Goal: Task Accomplishment & Management: Use online tool/utility

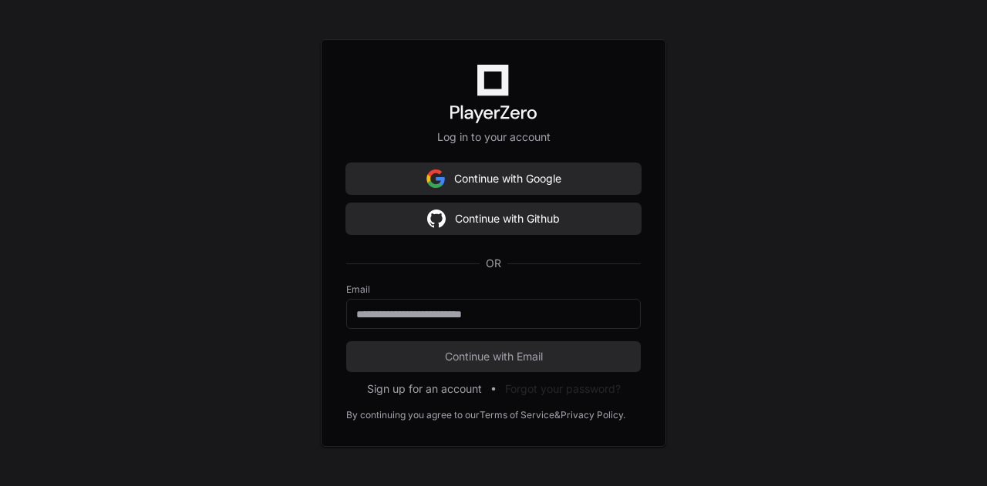
click at [493, 304] on div at bounding box center [493, 314] width 294 height 30
click at [493, 312] on input "email" at bounding box center [493, 314] width 274 height 15
type input "**********"
click at [529, 349] on span "Continue with Email" at bounding box center [493, 356] width 294 height 15
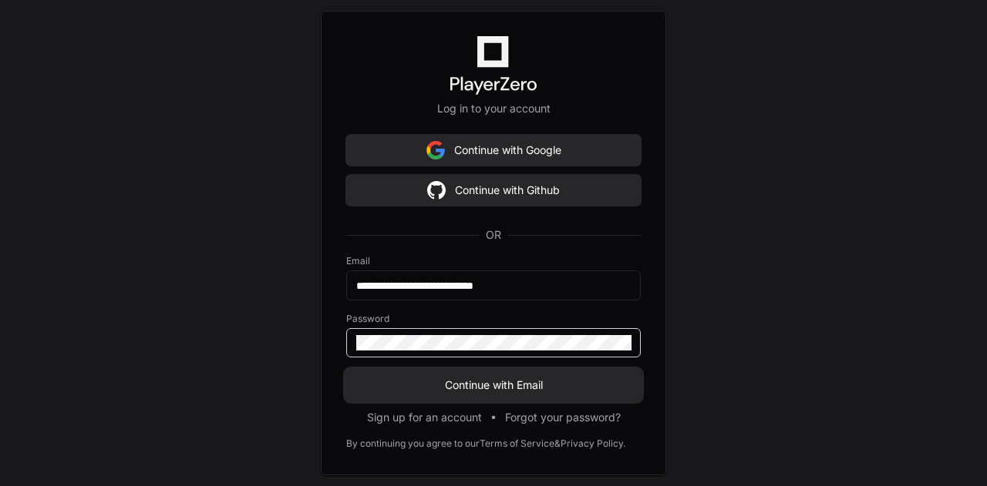
click at [346, 370] on button "Continue with Email" at bounding box center [493, 385] width 294 height 31
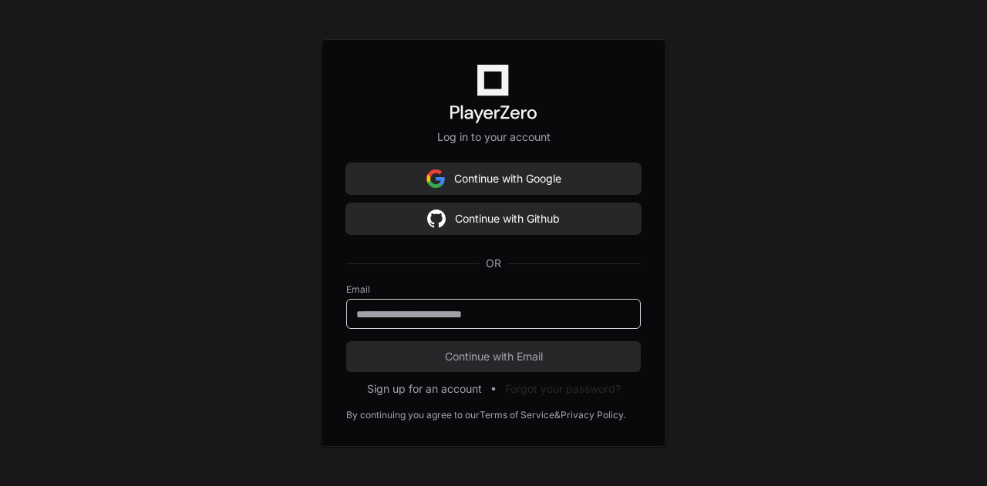
click at [516, 309] on input "email" at bounding box center [493, 314] width 274 height 15
type input "**********"
click at [515, 343] on button "Continue with Email" at bounding box center [493, 356] width 294 height 31
click at [519, 356] on span "Continue with Email" at bounding box center [493, 356] width 294 height 15
click at [556, 358] on span "Continue with Email" at bounding box center [493, 356] width 294 height 15
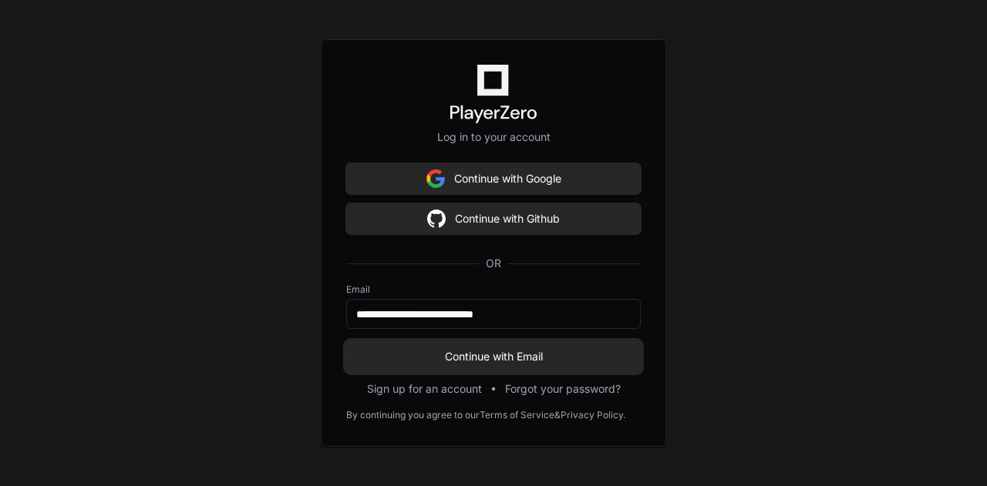
click at [556, 358] on span "Continue with Email" at bounding box center [493, 356] width 294 height 15
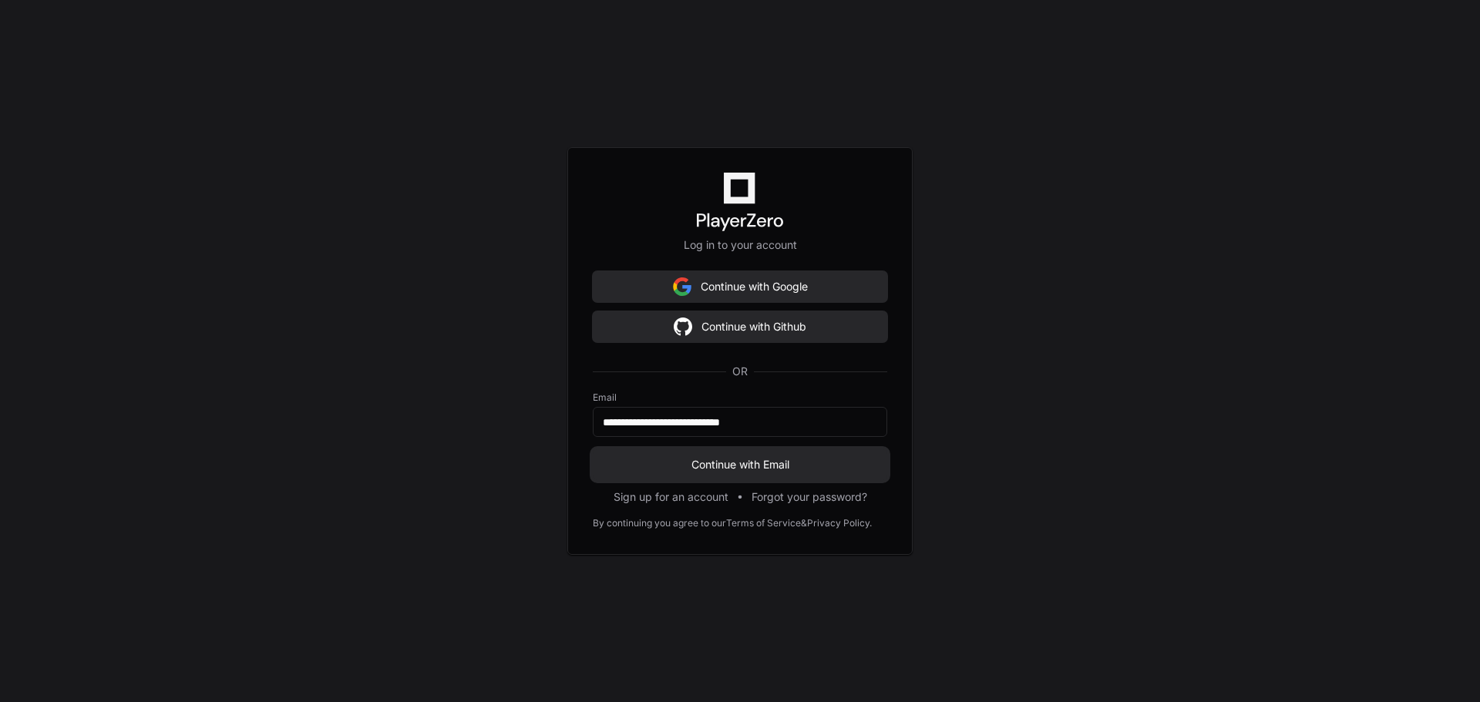
click at [754, 466] on span "Continue with Email" at bounding box center [740, 464] width 294 height 15
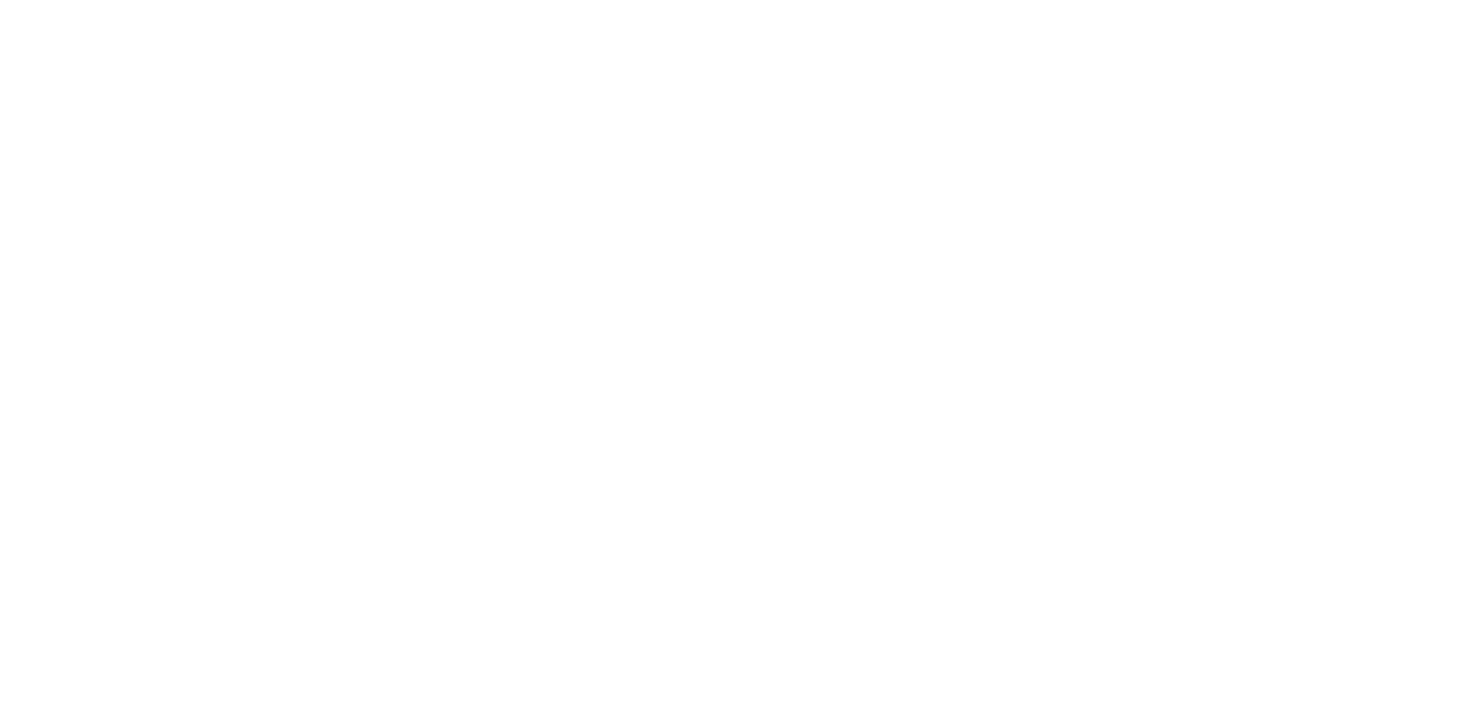
click at [402, 0] on html at bounding box center [740, 0] width 1480 height 0
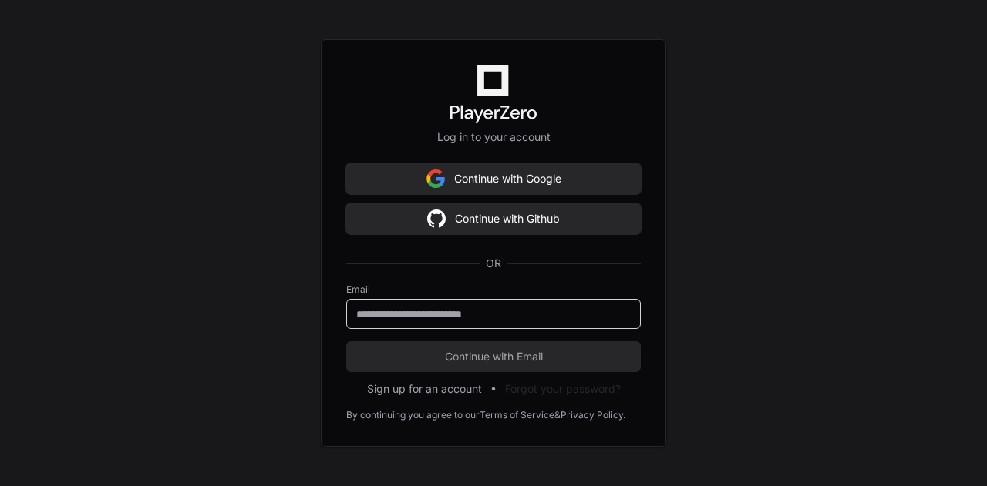
click at [510, 314] on input "email" at bounding box center [493, 314] width 274 height 15
type input "**********"
click at [523, 350] on span "Continue with Email" at bounding box center [493, 356] width 294 height 15
click at [542, 358] on span "Continue with Email" at bounding box center [493, 356] width 294 height 15
click at [542, 358] on form "**********" at bounding box center [493, 328] width 294 height 89
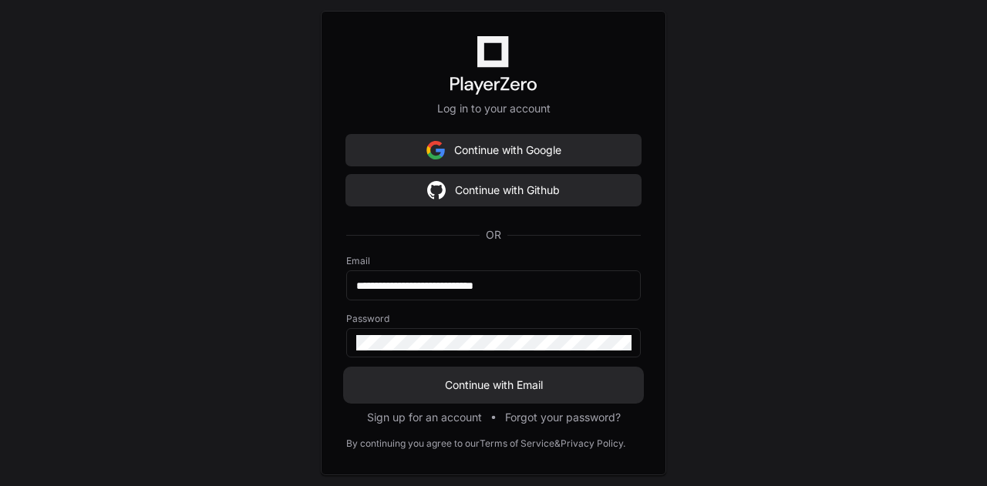
click at [526, 379] on span "Continue with Email" at bounding box center [493, 385] width 294 height 15
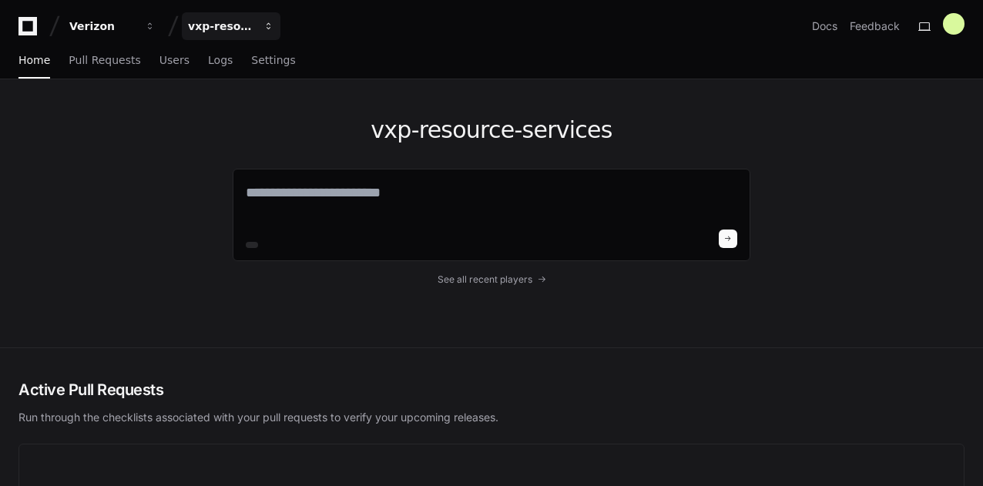
click at [210, 30] on div "vxp-resource-services" at bounding box center [221, 25] width 66 height 15
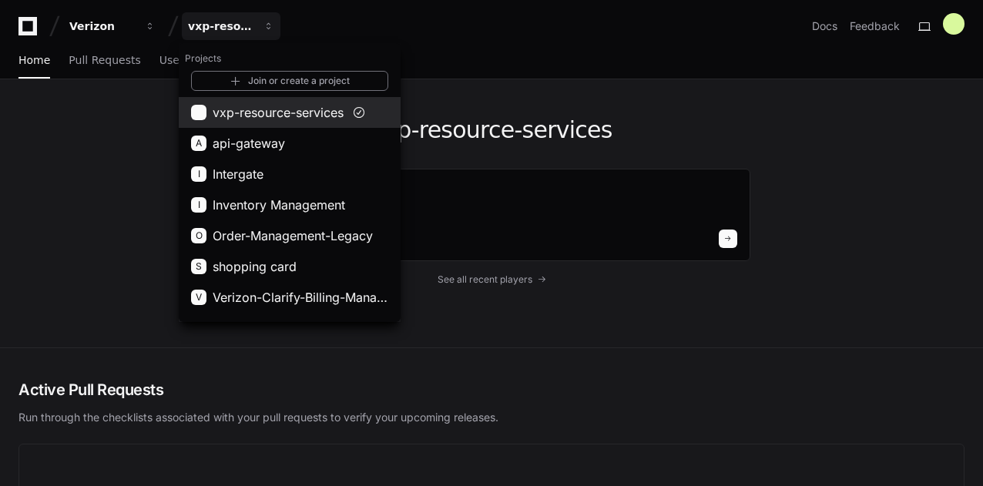
click at [264, 109] on span "vxp-resource-services" at bounding box center [278, 112] width 131 height 18
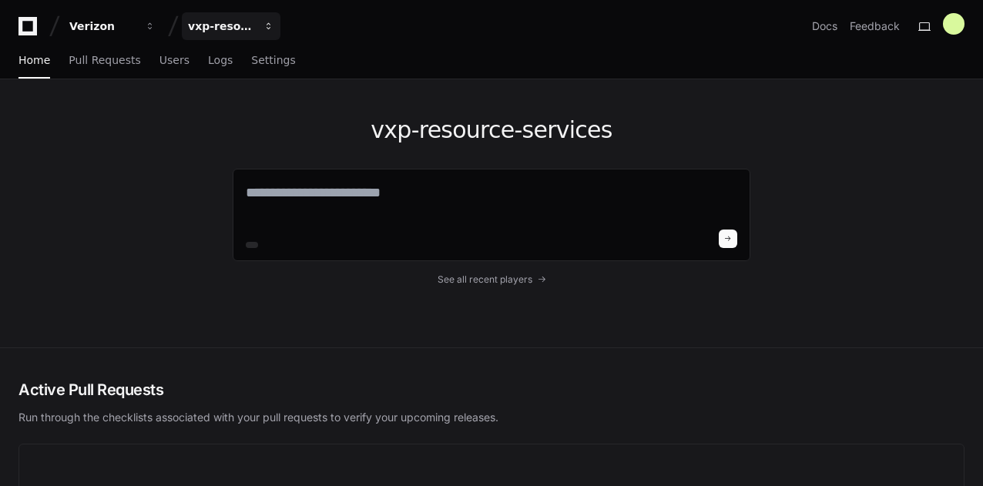
click at [220, 24] on div "vxp-resource-services" at bounding box center [221, 25] width 66 height 15
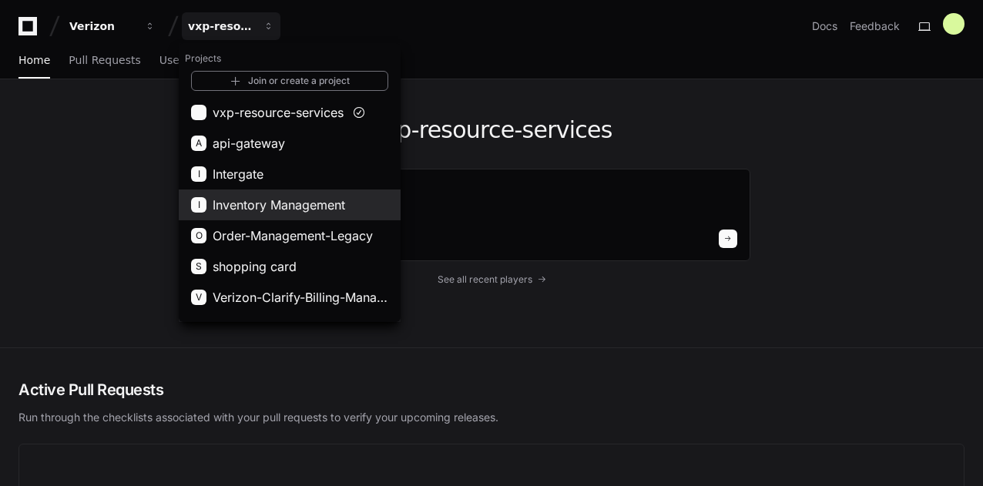
click at [257, 196] on span "Inventory Management" at bounding box center [279, 205] width 133 height 18
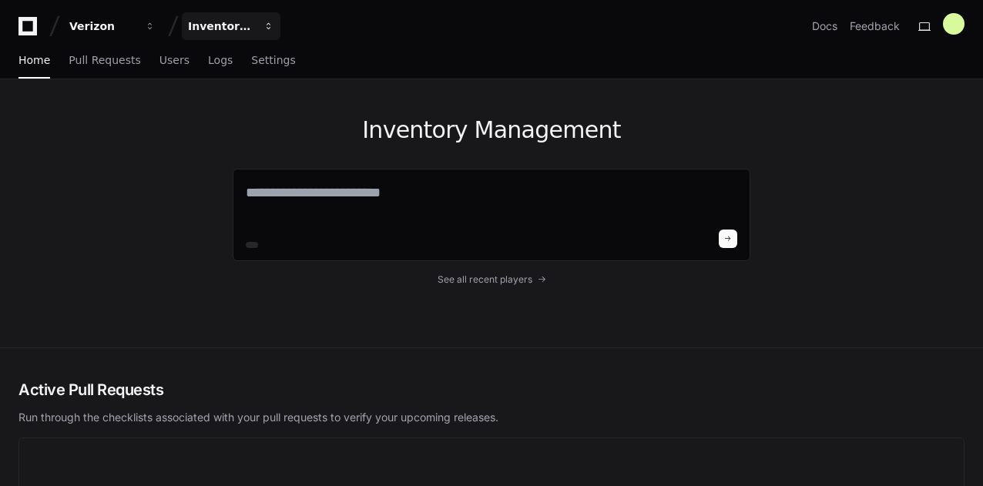
click at [210, 25] on div "Inventory Management" at bounding box center [221, 25] width 66 height 15
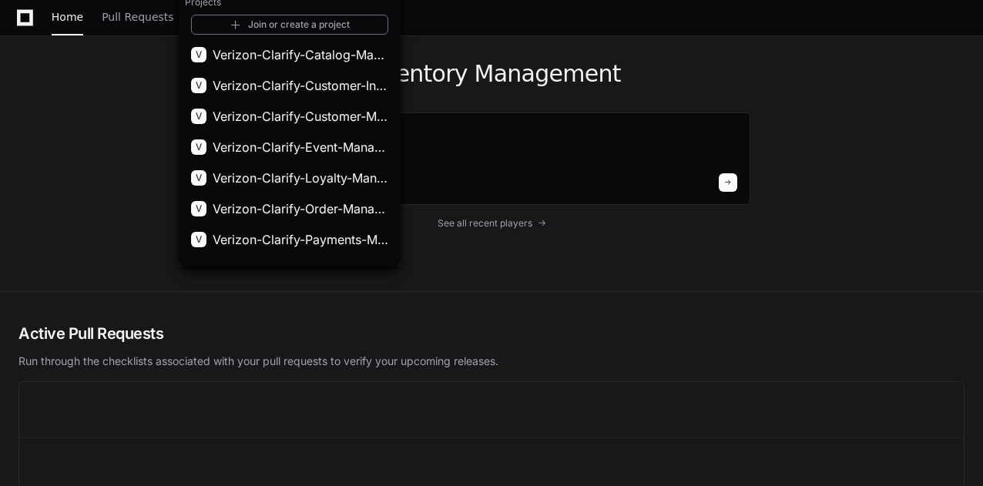
scroll to position [213, 0]
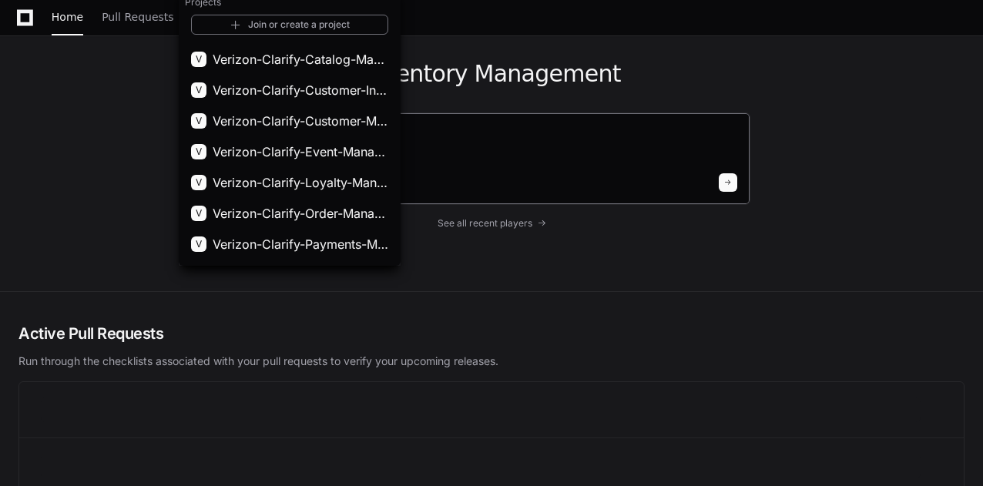
click at [519, 153] on textarea at bounding box center [492, 147] width 492 height 43
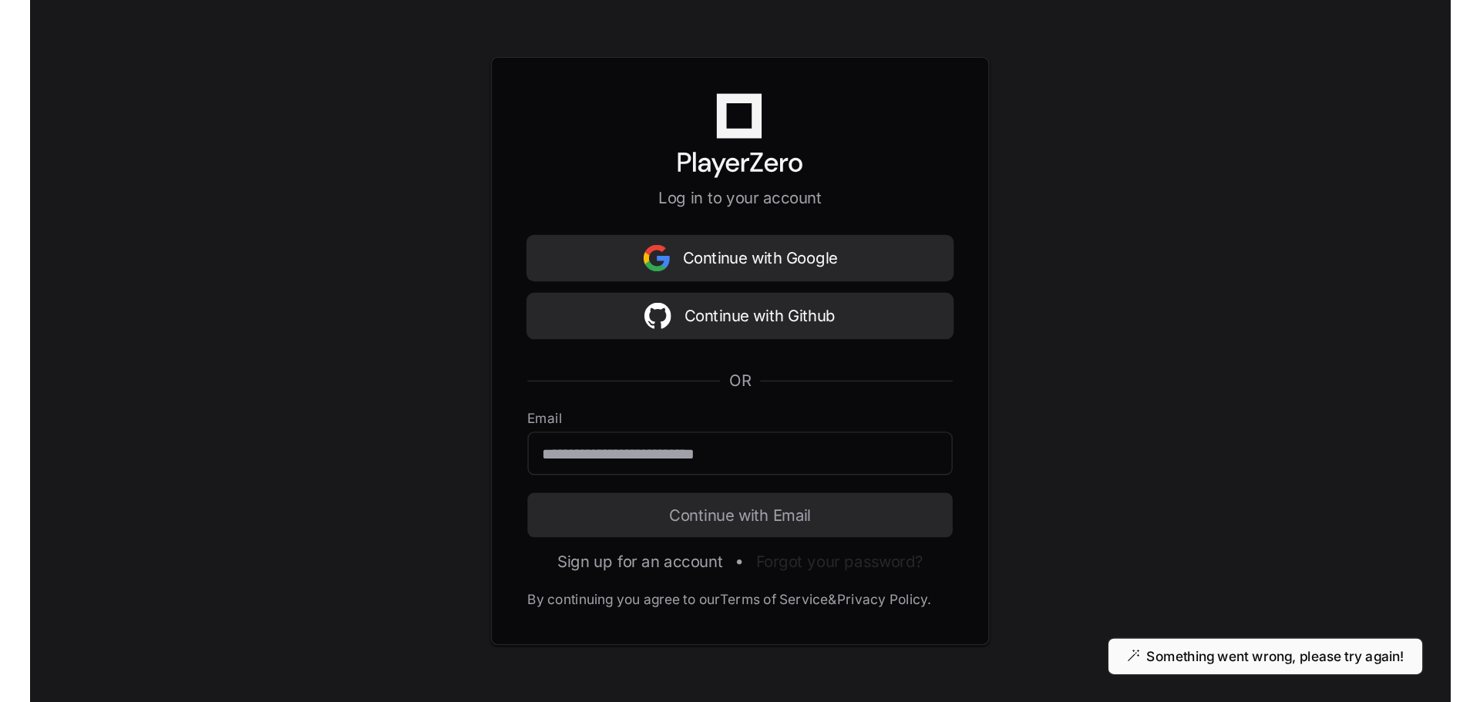
scroll to position [0, 0]
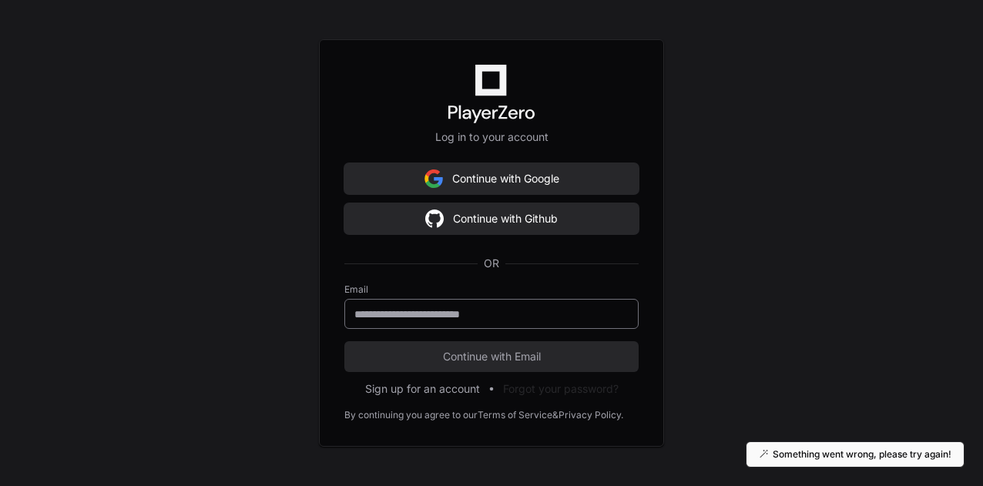
type textarea "**********"
click at [541, 314] on input "email" at bounding box center [492, 314] width 274 height 15
type input "**********"
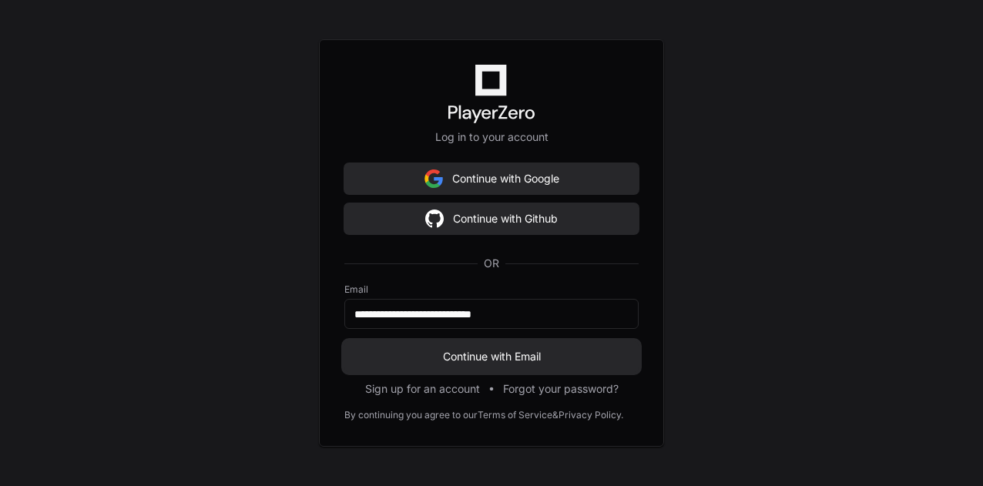
click at [512, 348] on button "Continue with Email" at bounding box center [492, 356] width 294 height 31
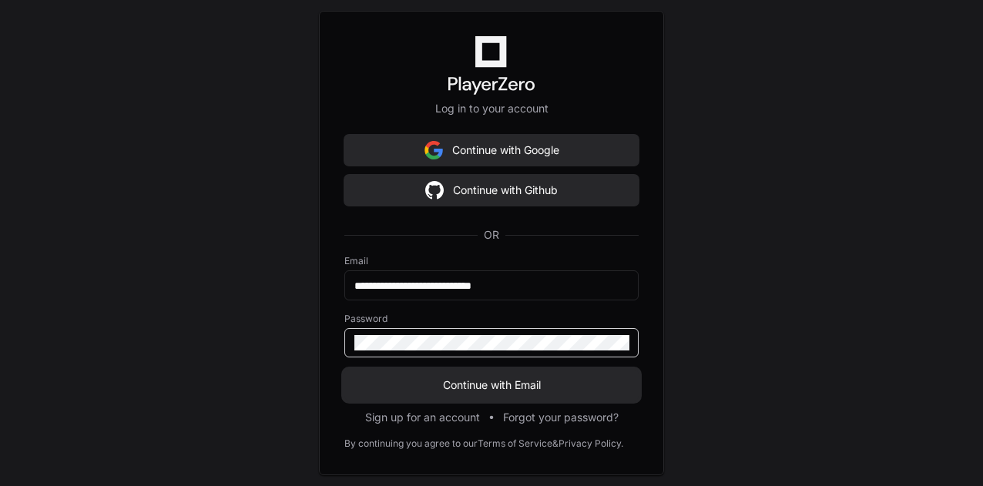
click at [345, 370] on button "Continue with Email" at bounding box center [492, 385] width 294 height 31
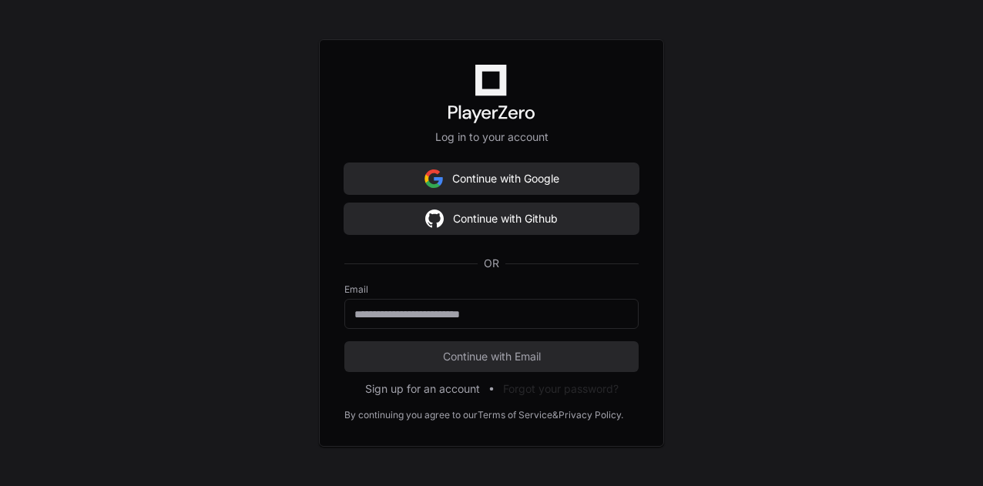
click at [917, 223] on div "Log in to your account Continue with Google Continue with Github OR Email Conti…" at bounding box center [491, 243] width 983 height 486
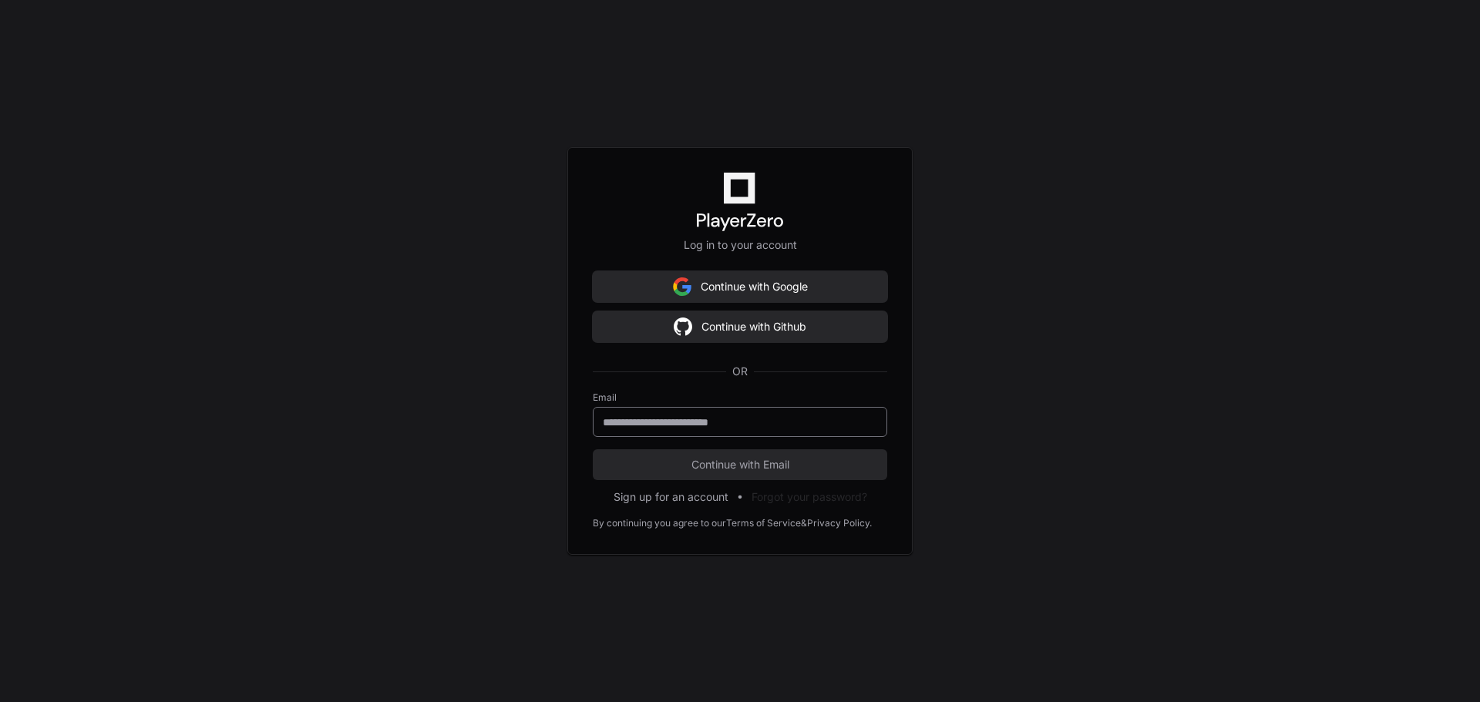
click at [719, 425] on input "email" at bounding box center [740, 422] width 274 height 15
type input "**********"
click at [754, 457] on span "Continue with Email" at bounding box center [740, 464] width 294 height 15
